Goal: Check status: Check status

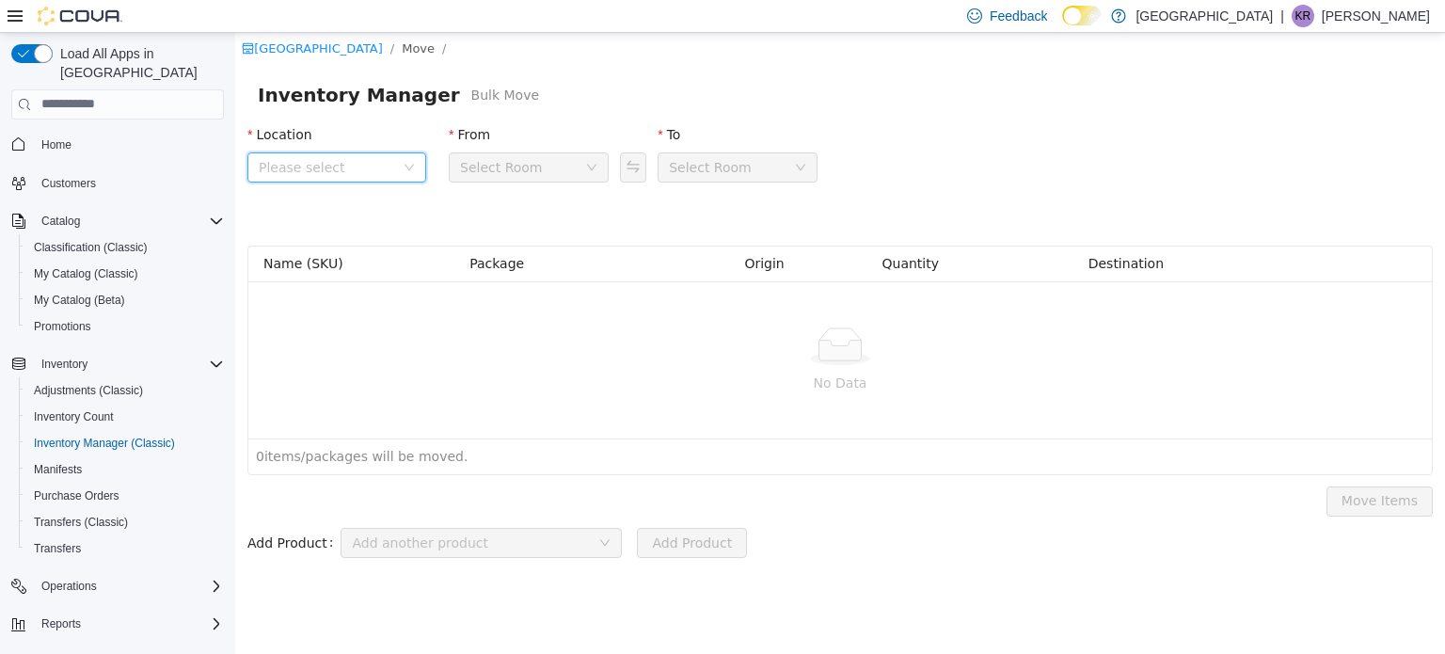
click at [326, 166] on span "Please select" at bounding box center [327, 166] width 136 height 19
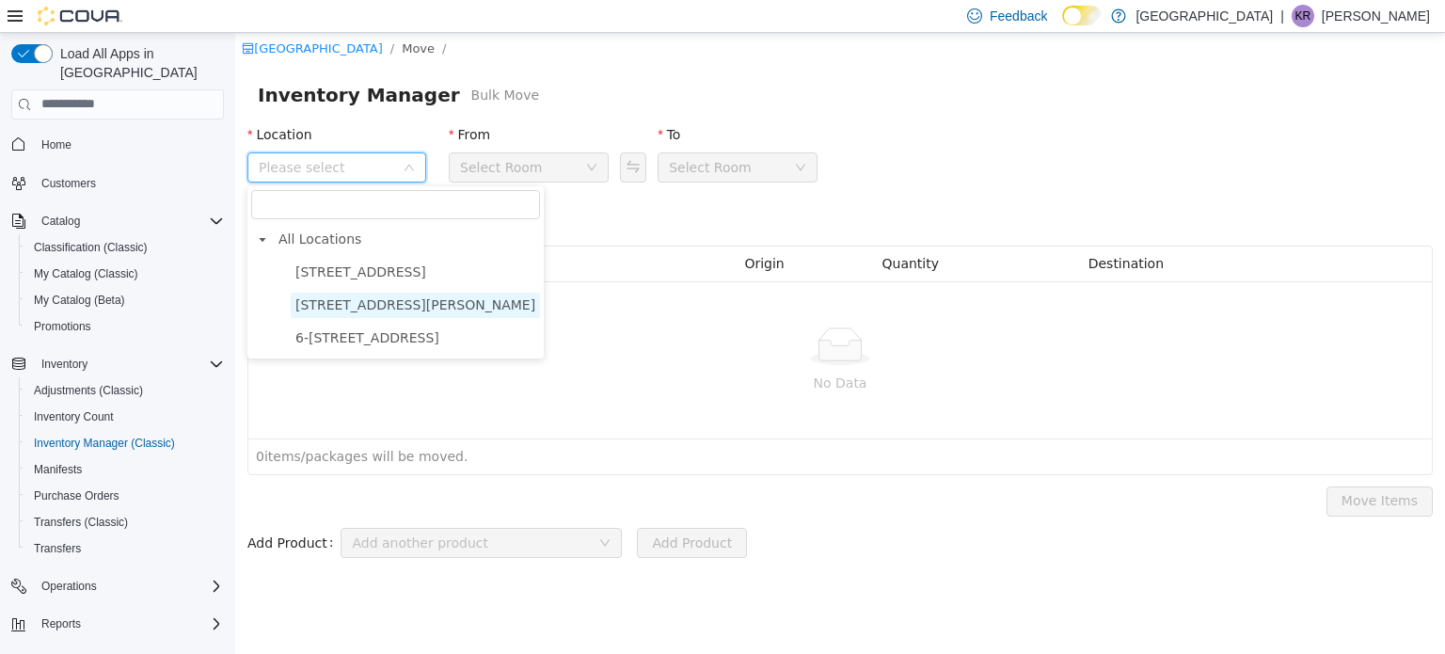
click at [358, 308] on span "[STREET_ADDRESS][PERSON_NAME]" at bounding box center [415, 303] width 240 height 15
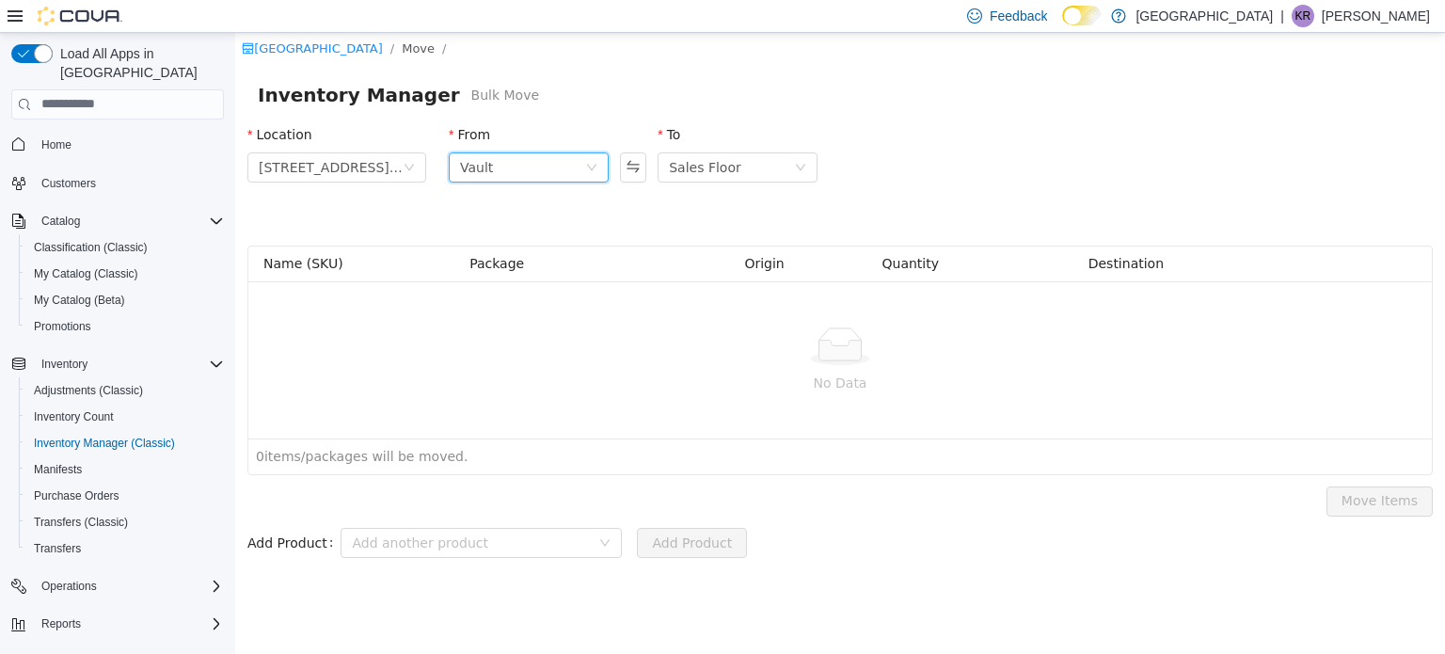
click at [529, 160] on div "Vault" at bounding box center [522, 166] width 125 height 28
click at [506, 267] on li "Vault" at bounding box center [529, 264] width 160 height 30
click at [100, 436] on span "Inventory Manager (Classic)" at bounding box center [104, 443] width 141 height 15
click at [120, 485] on link "Purchase Orders" at bounding box center [76, 496] width 101 height 23
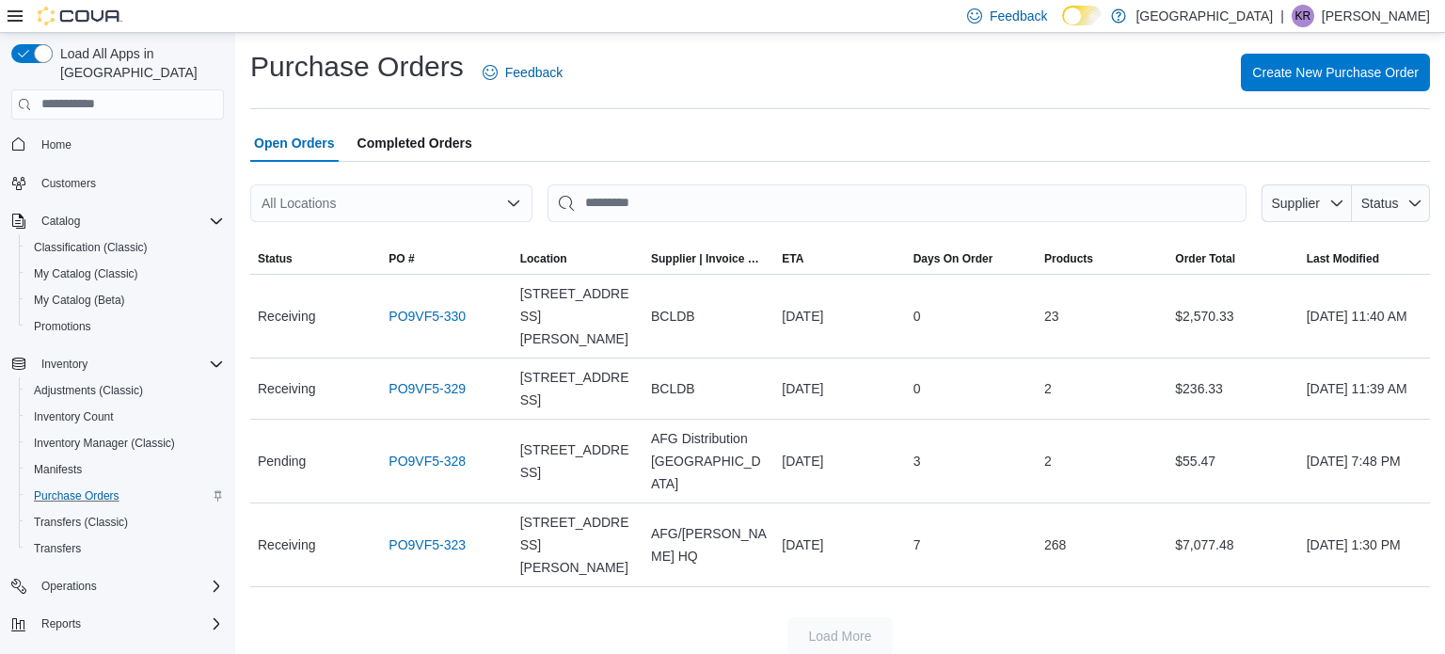
click at [403, 136] on span "Completed Orders" at bounding box center [415, 143] width 115 height 38
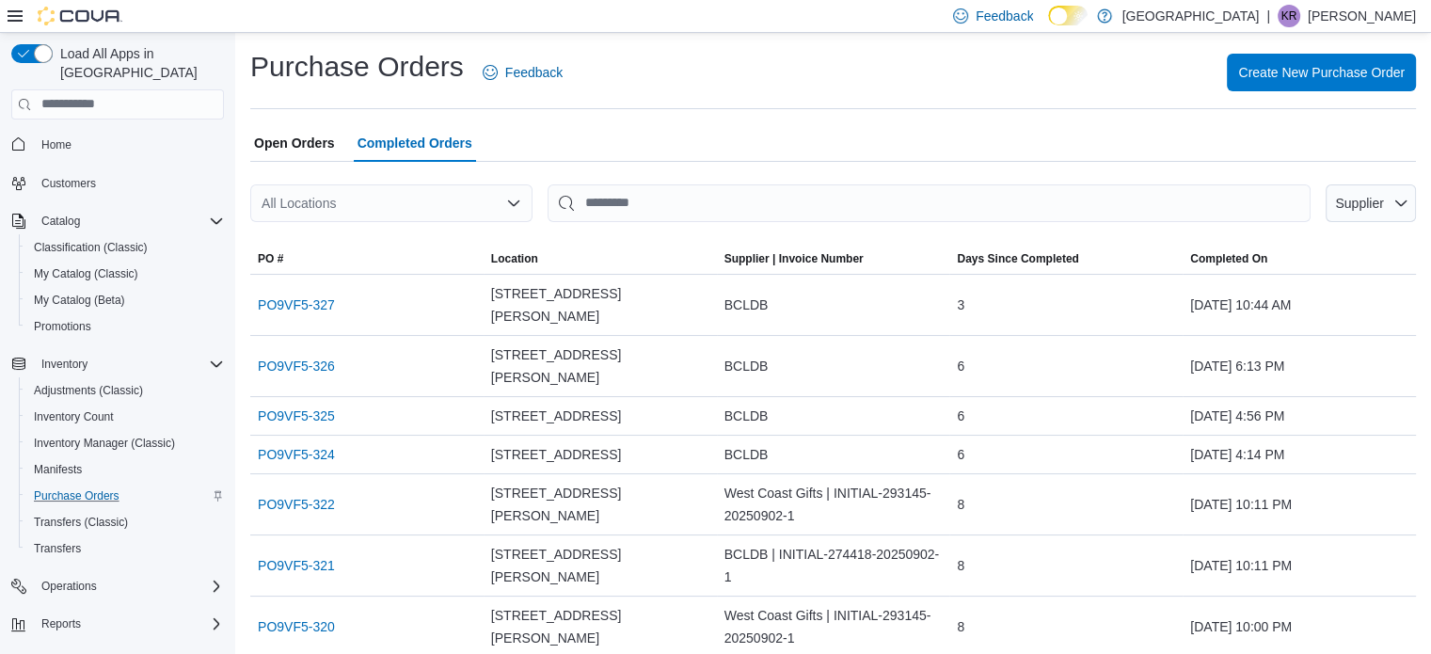
click at [309, 143] on span "Open Orders" at bounding box center [294, 143] width 81 height 38
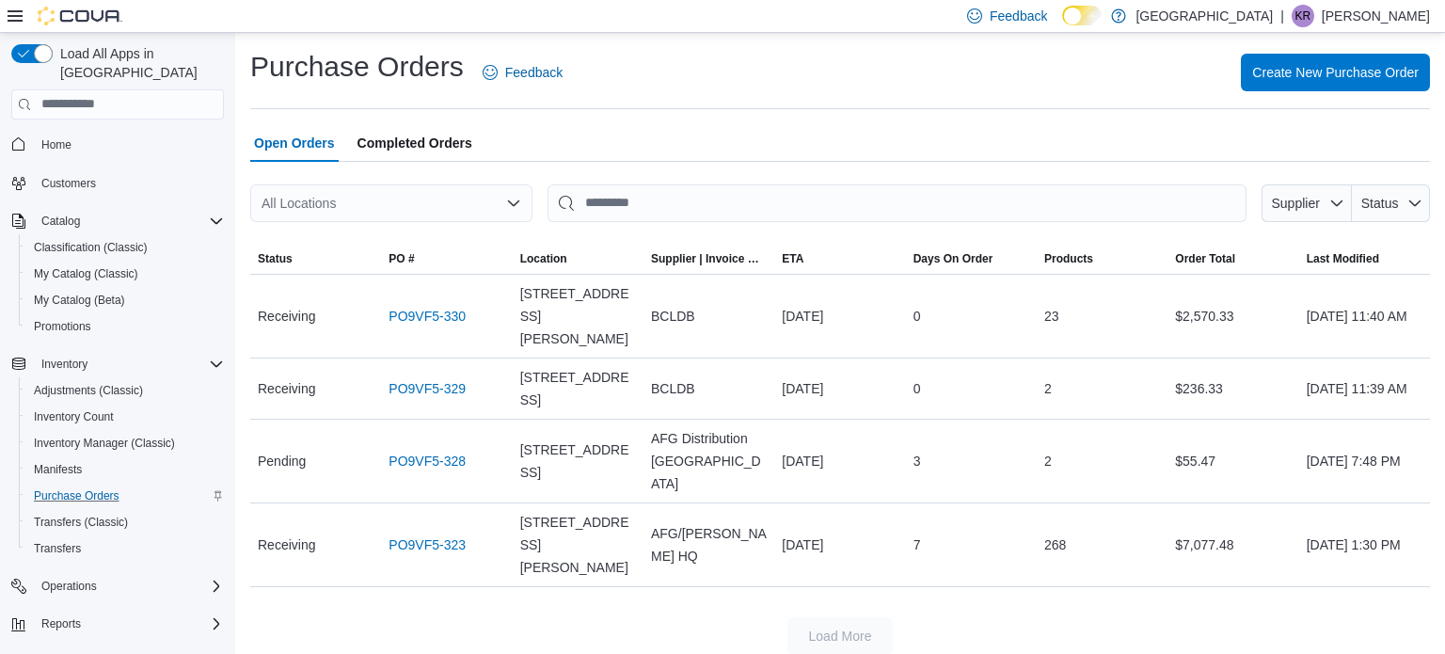
click at [418, 142] on span "Completed Orders" at bounding box center [415, 143] width 115 height 38
